Goal: Information Seeking & Learning: Check status

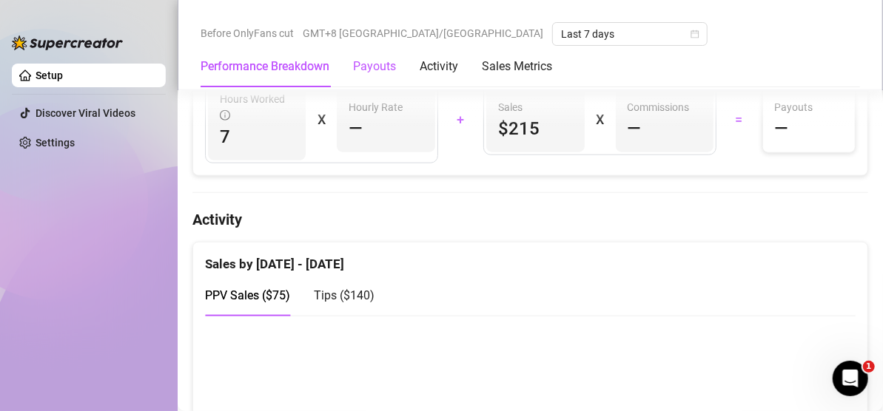
click at [380, 67] on div "Payouts" at bounding box center [374, 67] width 43 height 18
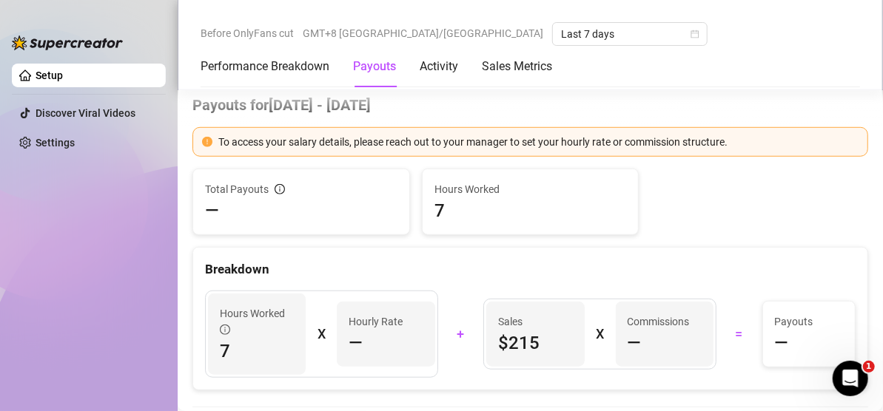
scroll to position [447, 0]
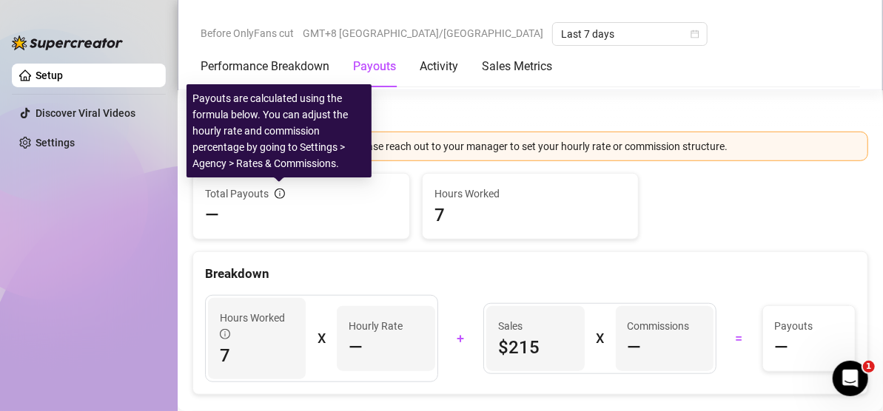
click at [279, 192] on icon "info-circle" at bounding box center [279, 194] width 1 height 5
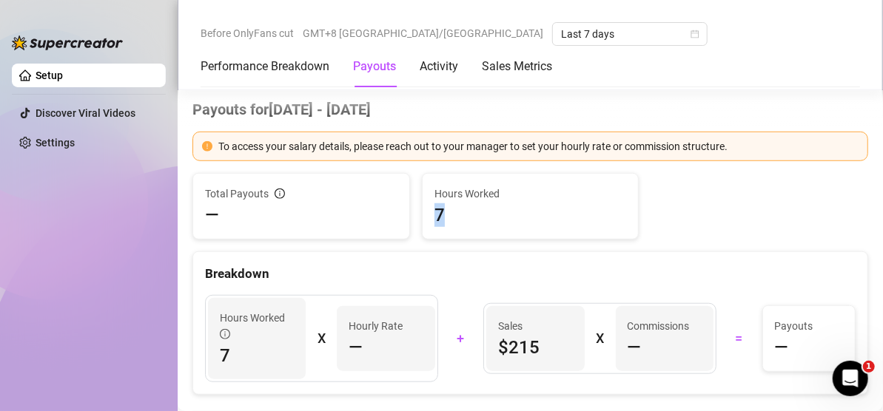
drag, startPoint x: 428, startPoint y: 208, endPoint x: 453, endPoint y: 218, distance: 26.9
click at [453, 218] on div "Hours Worked 7" at bounding box center [530, 206] width 216 height 65
click at [656, 136] on div "To access your salary details, please reach out to your manager to set your hou…" at bounding box center [529, 147] width 675 height 30
drag, startPoint x: 365, startPoint y: 345, endPoint x: 391, endPoint y: 345, distance: 26.6
click at [391, 345] on div "—" at bounding box center [385, 348] width 74 height 24
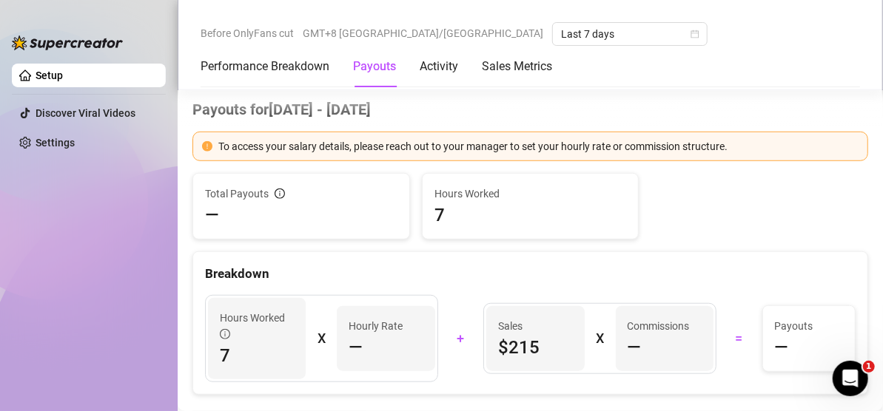
click at [526, 336] on span "$215" at bounding box center [535, 348] width 74 height 24
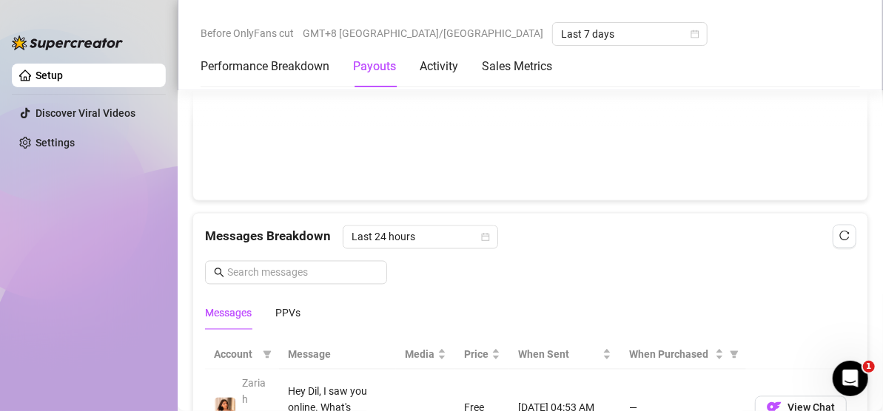
scroll to position [1187, 0]
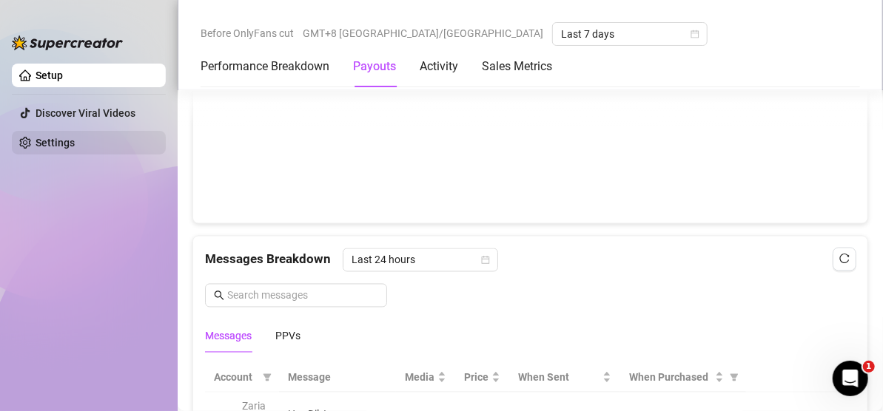
click at [75, 144] on link "Settings" at bounding box center [55, 143] width 39 height 12
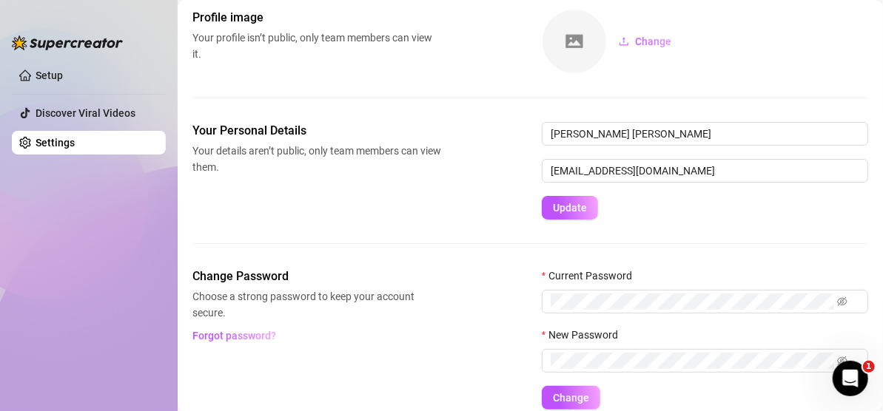
scroll to position [135, 0]
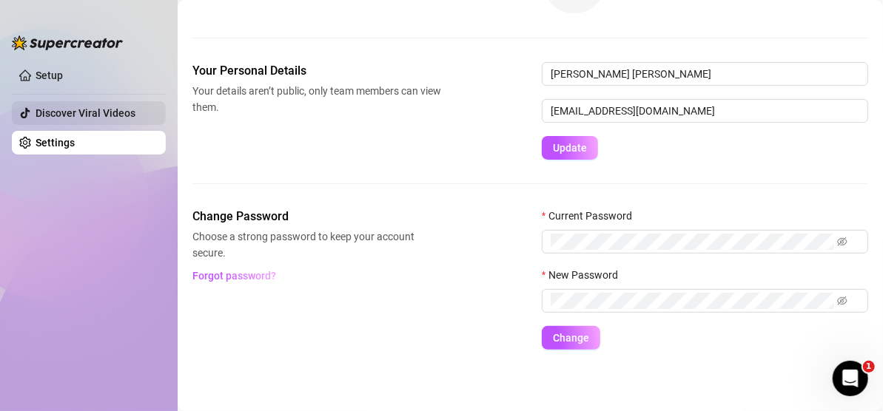
click at [100, 118] on link "Discover Viral Videos" at bounding box center [86, 113] width 100 height 12
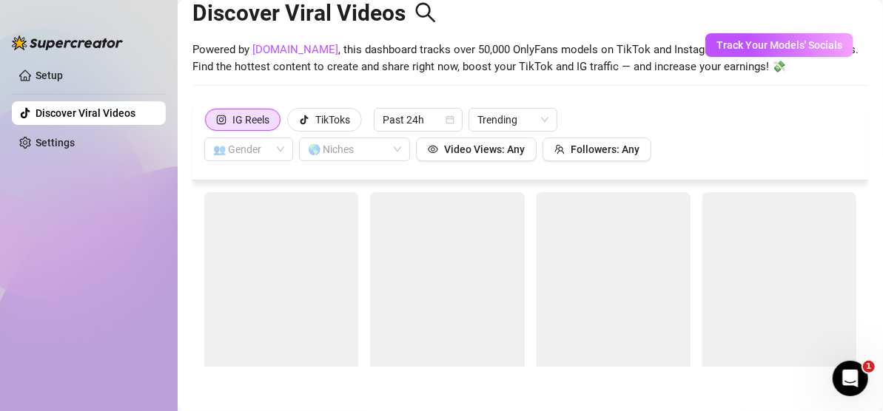
scroll to position [33, 0]
drag, startPoint x: 100, startPoint y: 118, endPoint x: 78, endPoint y: 76, distance: 47.0
click at [63, 75] on link "Setup" at bounding box center [49, 76] width 27 height 12
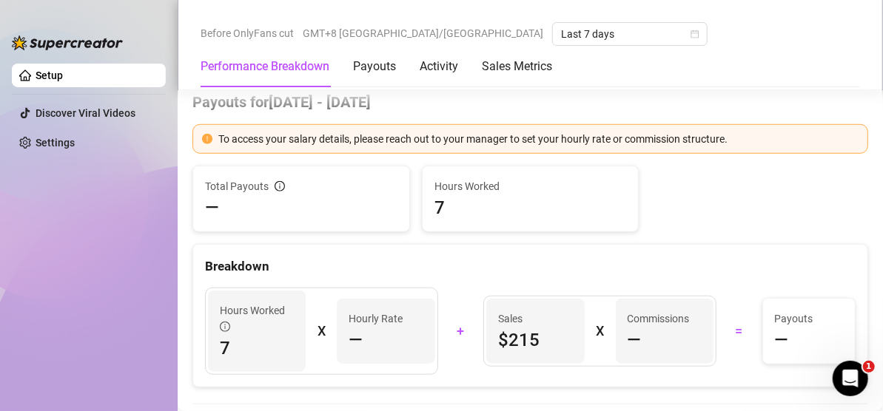
scroll to position [505, 0]
